Goal: Communication & Community: Answer question/provide support

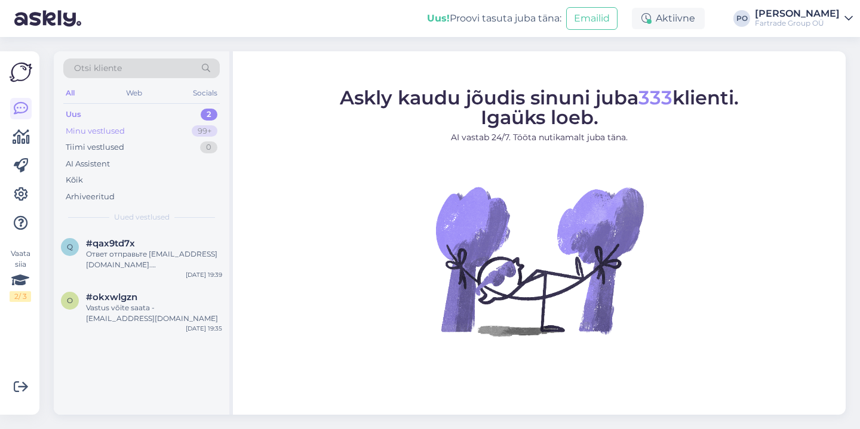
click at [150, 127] on div "Minu vestlused 99+" at bounding box center [141, 131] width 156 height 17
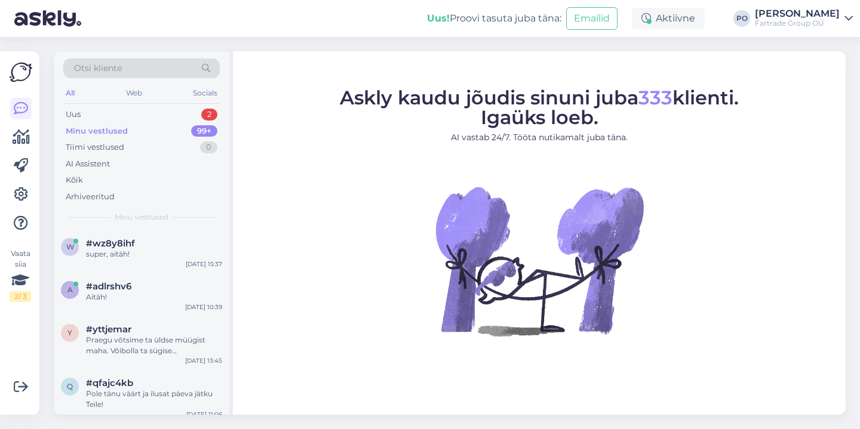
click at [150, 128] on div "Minu vestlused 99+" at bounding box center [141, 131] width 156 height 17
click at [136, 247] on div "#wz8y8ihf" at bounding box center [154, 243] width 136 height 11
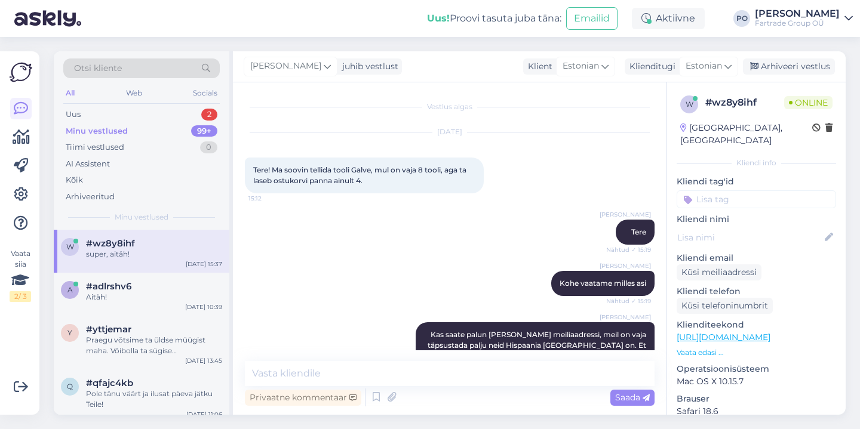
scroll to position [259, 0]
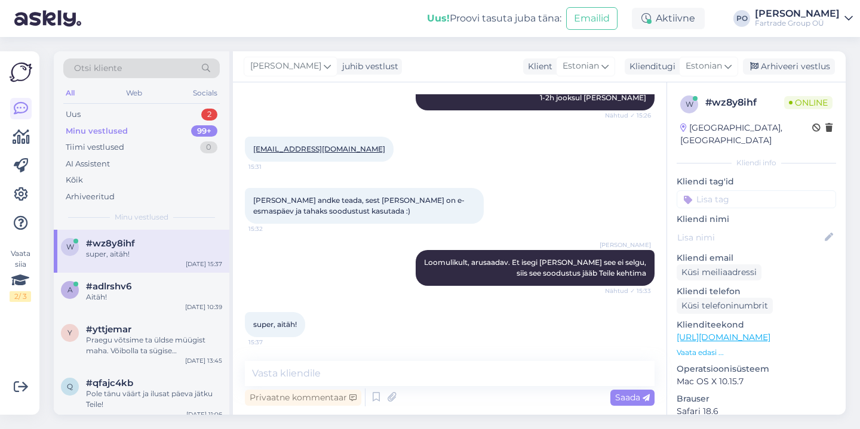
click at [496, 395] on div "Privaatne kommentaar Saada" at bounding box center [450, 397] width 410 height 23
click at [409, 373] on textarea at bounding box center [450, 373] width 410 height 25
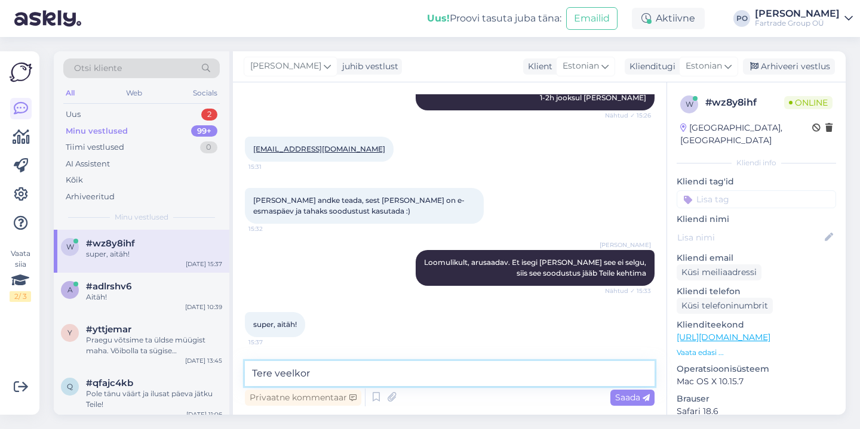
type textarea "Tere veelkord"
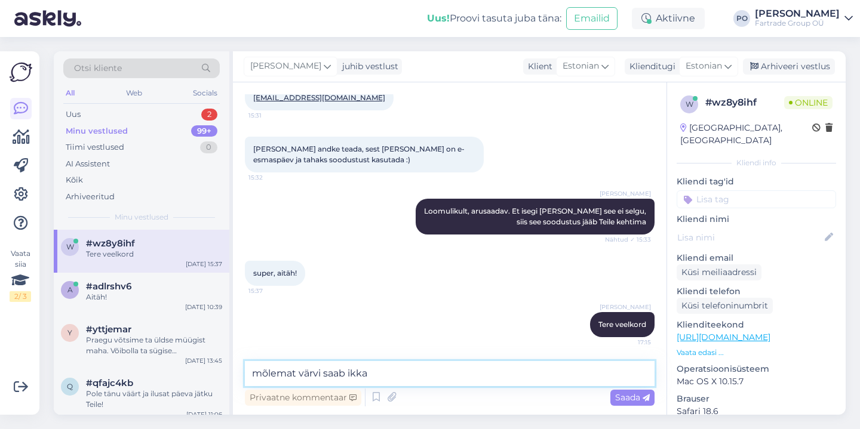
type textarea "mõlemat värvi saab ikka 8"
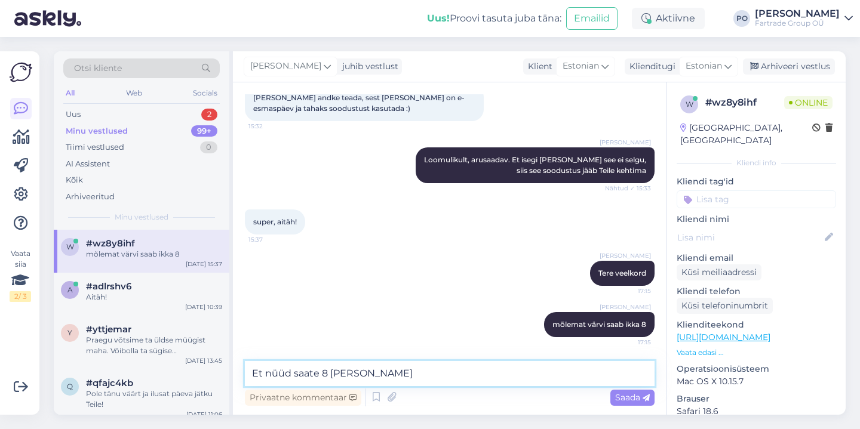
type textarea "Et nüüd saate 8 [PERSON_NAME] lisada"
